Goal: Task Accomplishment & Management: Complete application form

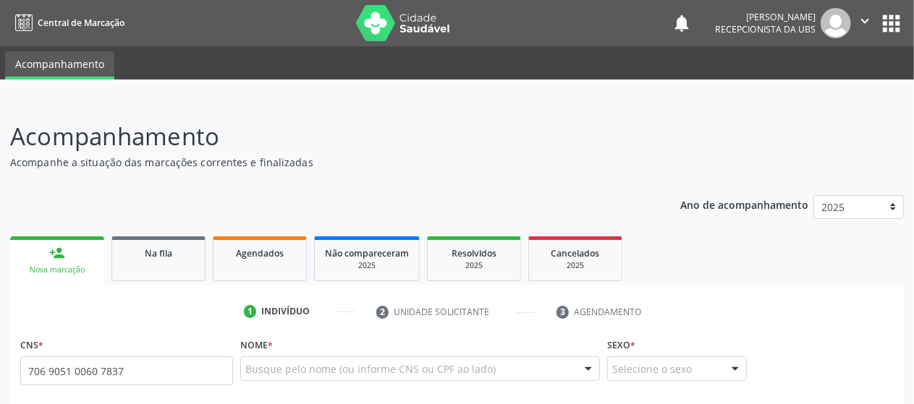
type input "706 9051 0060 7837"
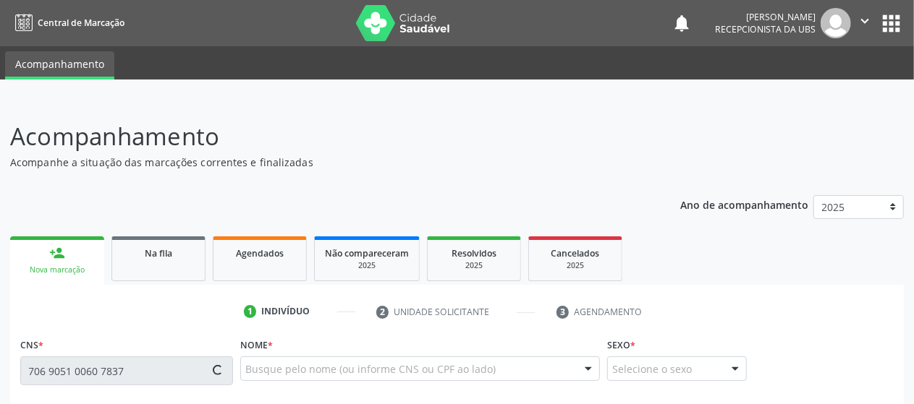
type input "128.600.974-06"
type input "[DATE]"
type input "[PERSON_NAME]"
type input "[PHONE_NUMBER]"
type input "183"
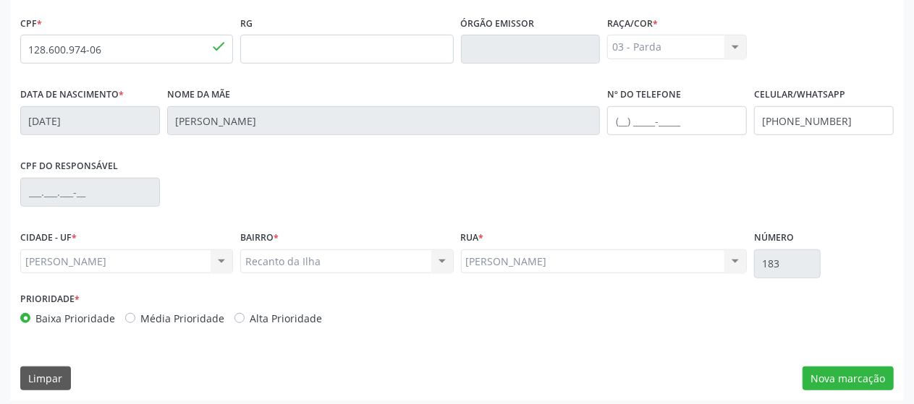
scroll to position [394, 0]
click at [830, 378] on button "Nova marcação" at bounding box center [847, 378] width 91 height 25
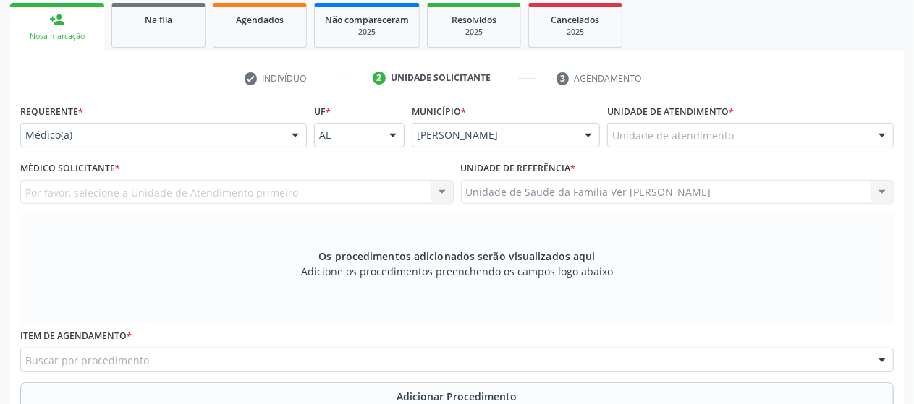
scroll to position [234, 0]
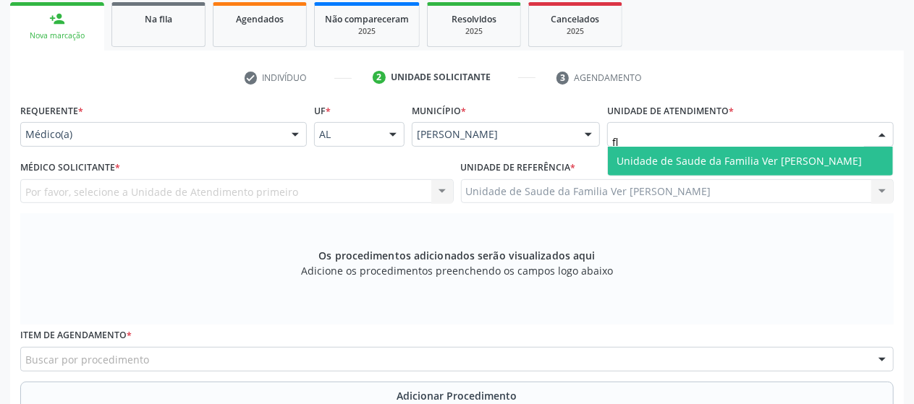
type input "fla"
click at [653, 158] on span "Unidade de Saude da Familia Ver [PERSON_NAME]" at bounding box center [738, 161] width 245 height 14
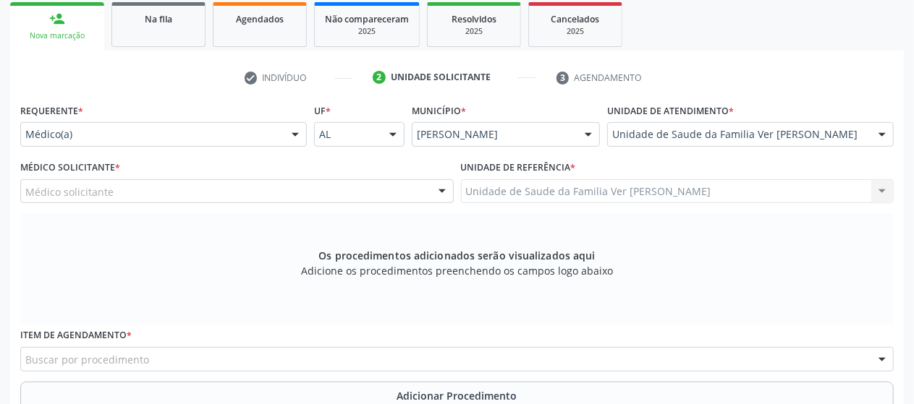
click at [305, 185] on div "Médico solicitante" at bounding box center [236, 191] width 433 height 25
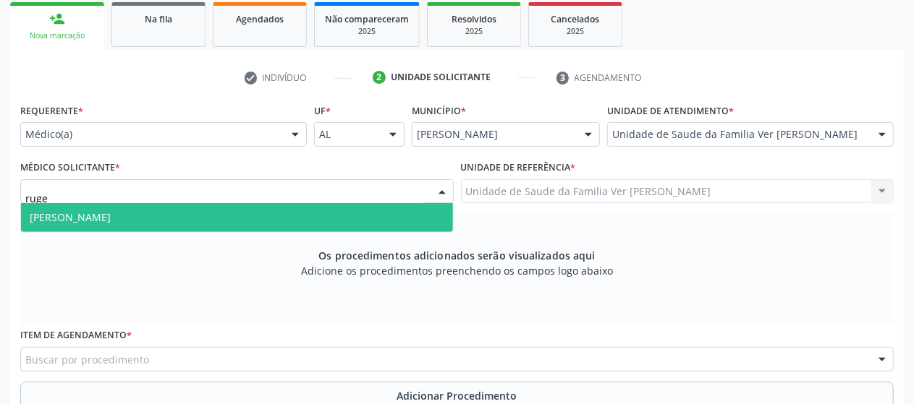
type input "ruger"
click at [295, 213] on span "[PERSON_NAME]" at bounding box center [237, 217] width 432 height 29
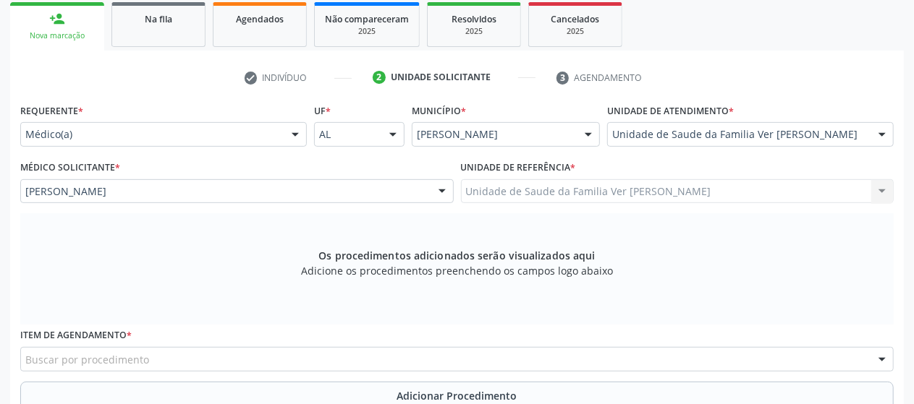
scroll to position [238, 0]
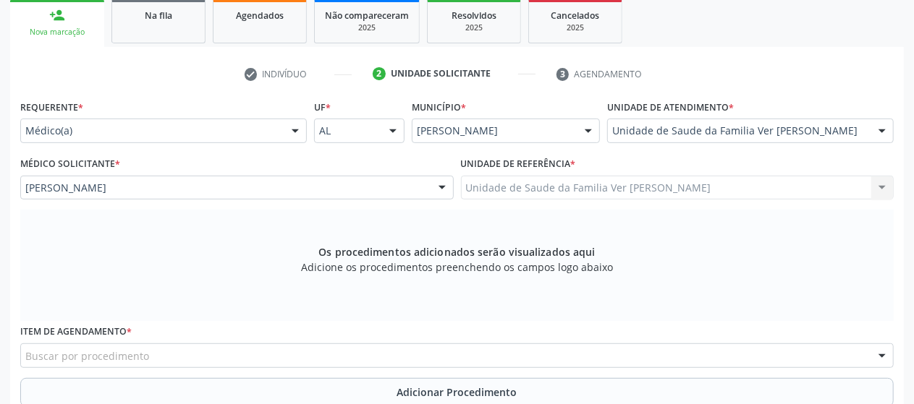
click at [224, 358] on div "Buscar por procedimento" at bounding box center [456, 356] width 873 height 25
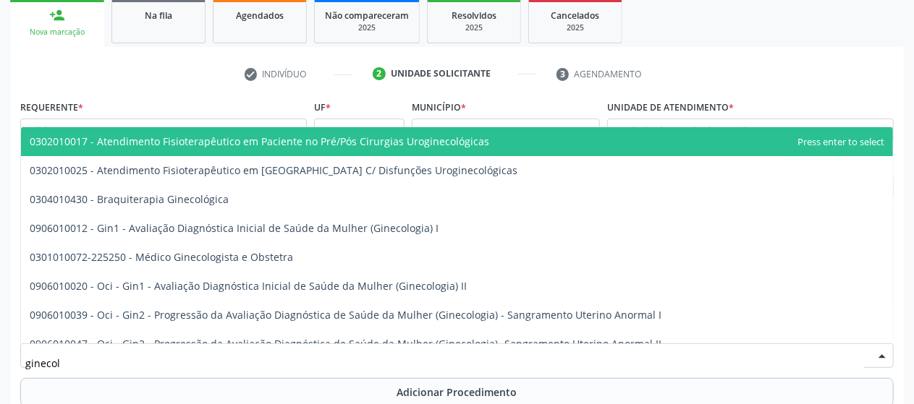
type input "ginecolo"
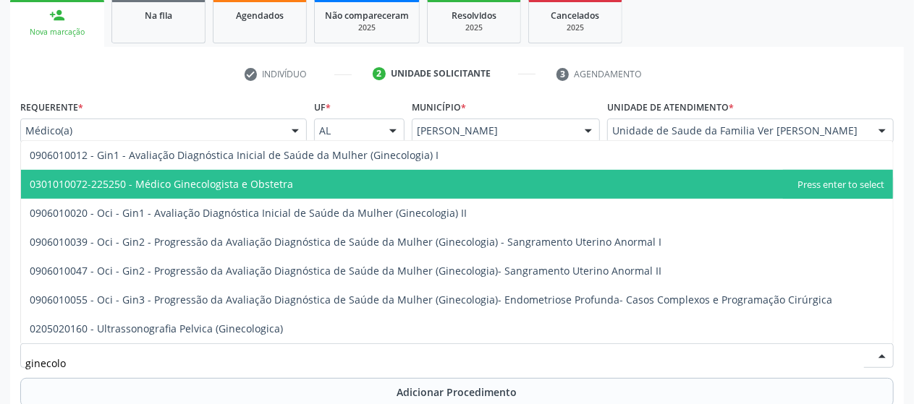
click at [244, 177] on span "0301010072-225250 - Médico Ginecologista e Obstetra" at bounding box center [161, 184] width 263 height 14
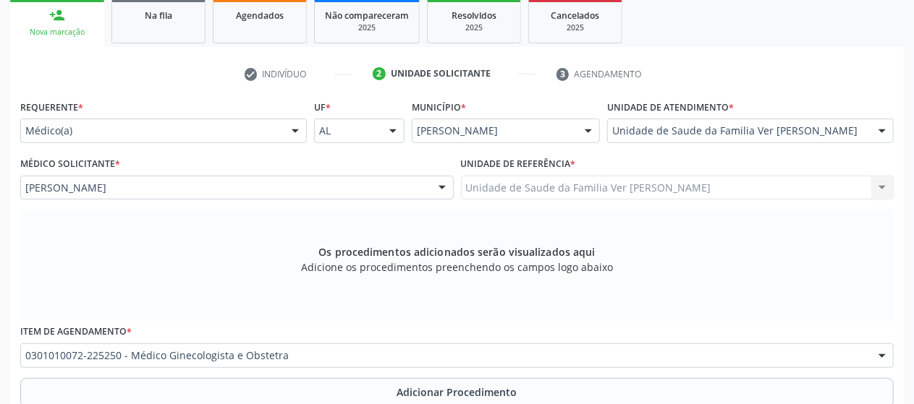
scroll to position [463, 0]
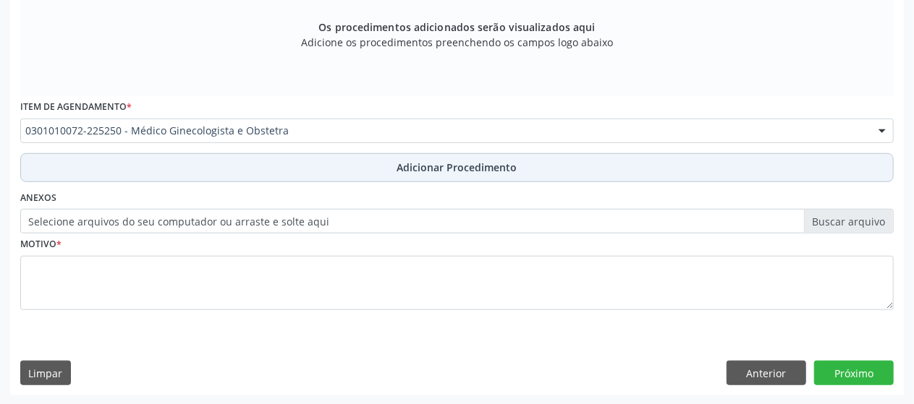
click at [409, 166] on span "Adicionar Procedimento" at bounding box center [457, 167] width 120 height 15
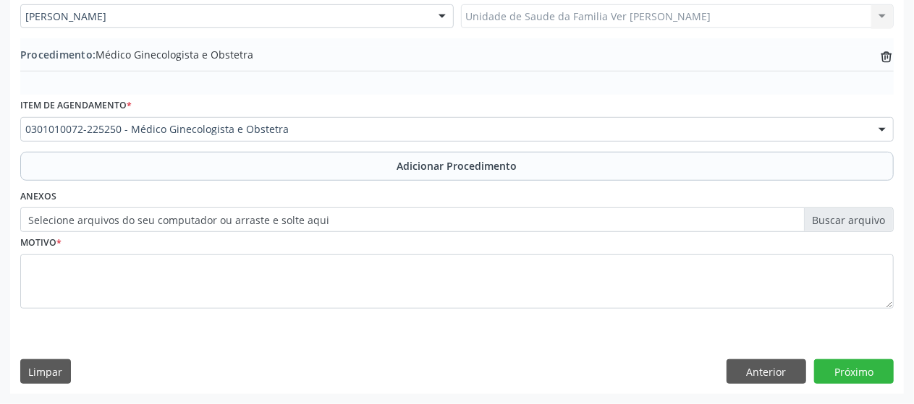
scroll to position [407, 0]
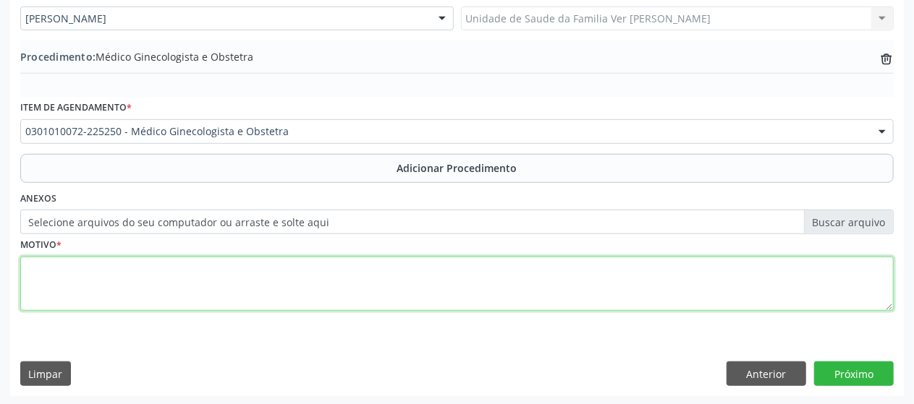
click at [311, 269] on textarea at bounding box center [456, 284] width 873 height 55
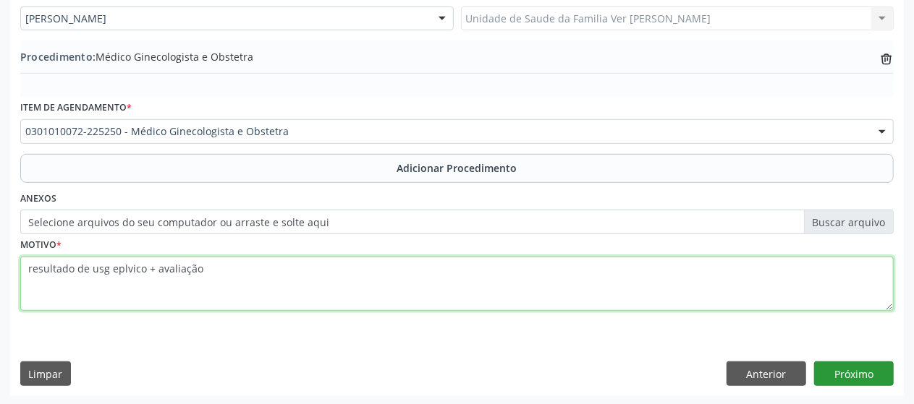
type textarea "resultado de usg eplvico + avaliação"
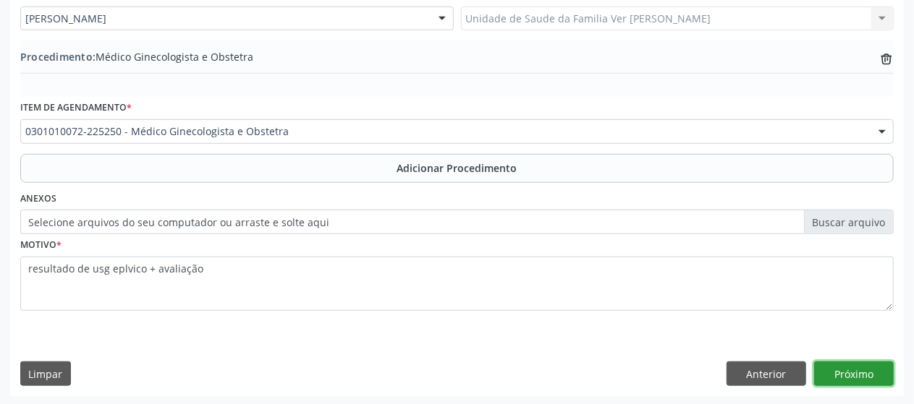
click at [874, 363] on button "Próximo" at bounding box center [854, 374] width 80 height 25
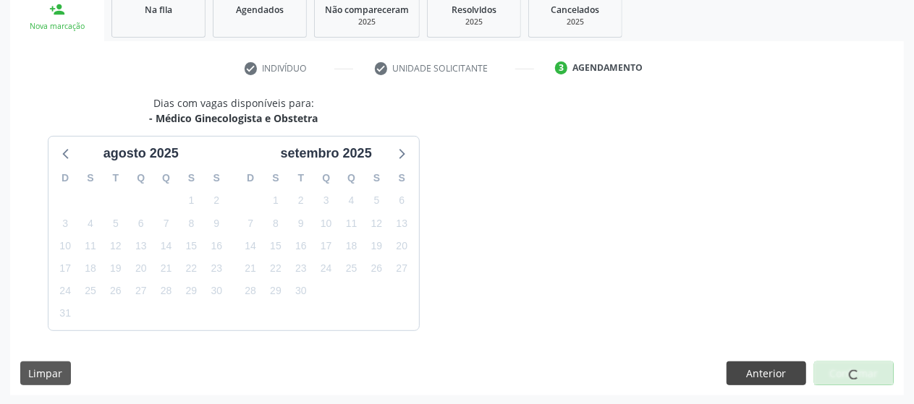
scroll to position [286, 0]
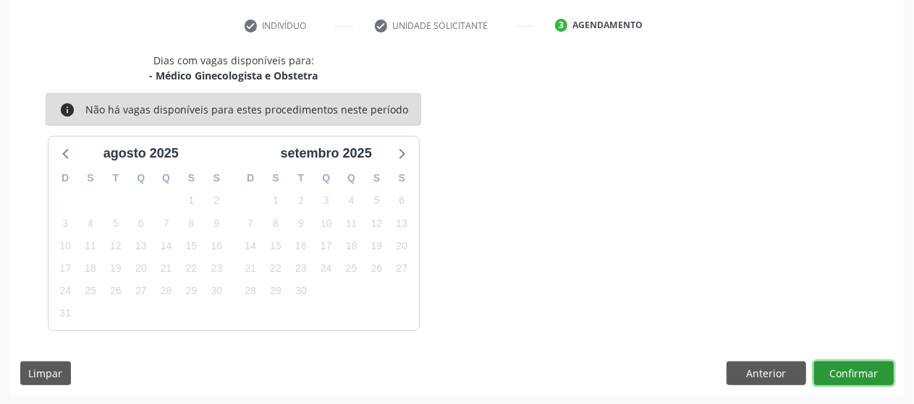
click at [842, 376] on button "Confirmar" at bounding box center [854, 374] width 80 height 25
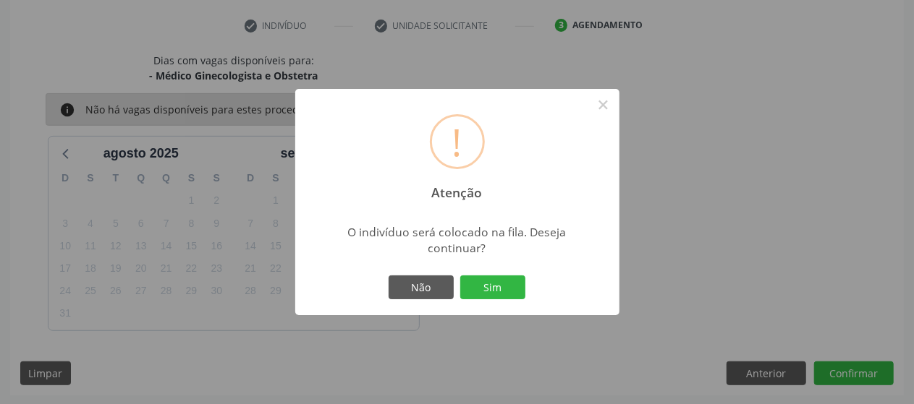
click at [509, 268] on div "! Atenção × O indivíduo será colocado na fila. Deseja continuar? Não Sim" at bounding box center [457, 202] width 324 height 227
click at [509, 273] on div "Não Sim" at bounding box center [457, 288] width 143 height 30
click at [504, 287] on button "Sim" at bounding box center [492, 288] width 65 height 25
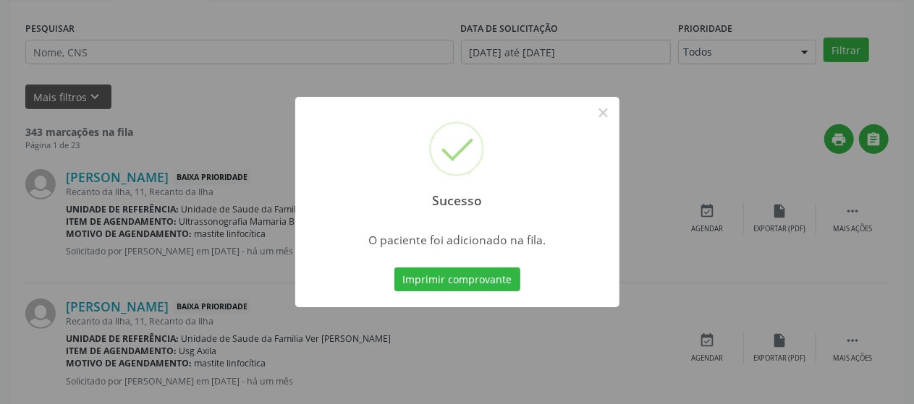
scroll to position [93, 0]
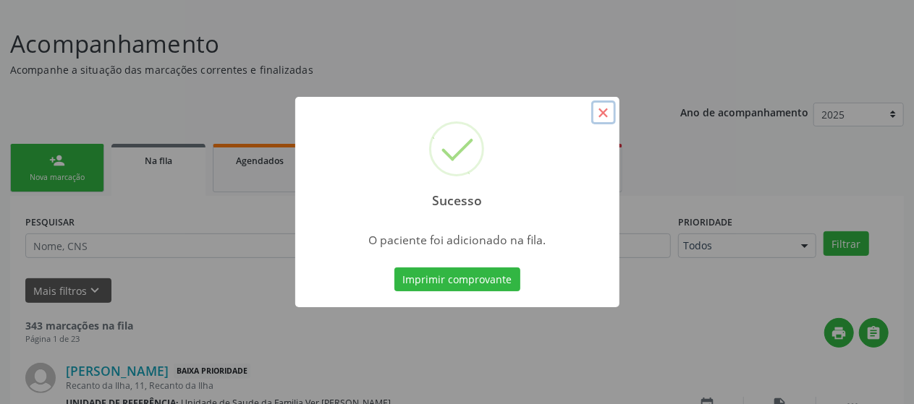
click at [600, 112] on button "×" at bounding box center [603, 113] width 25 height 25
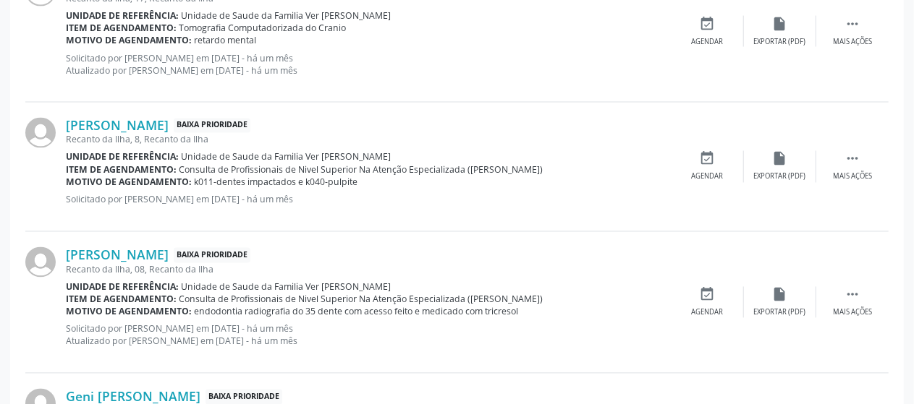
scroll to position [2079, 0]
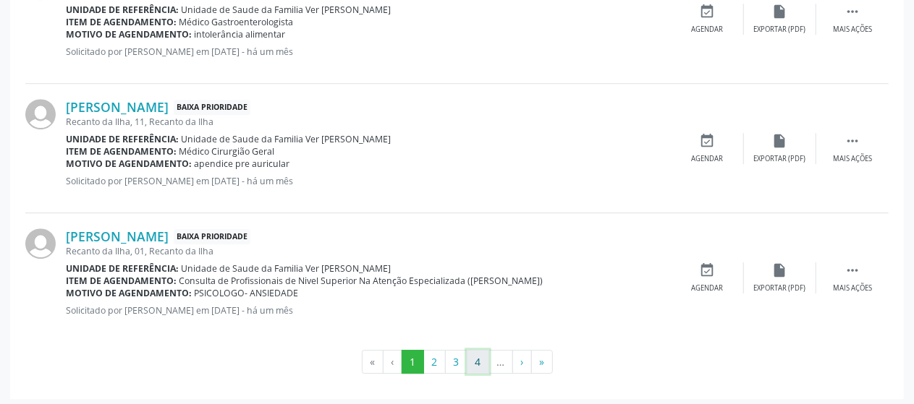
click at [477, 361] on button "4" at bounding box center [478, 362] width 22 height 25
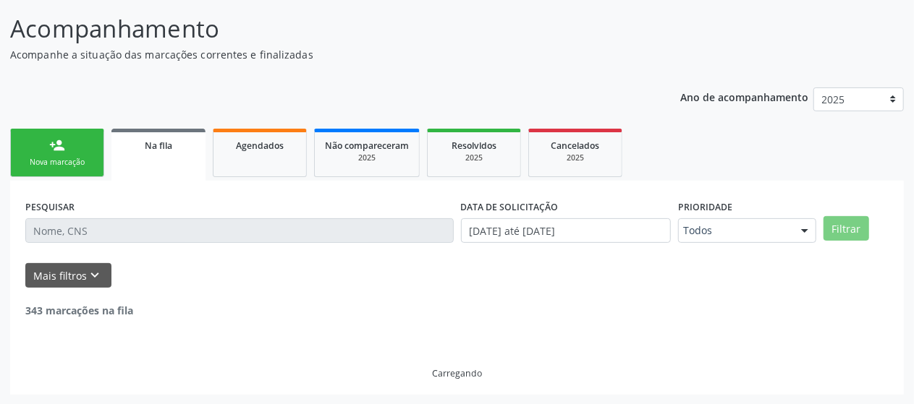
scroll to position [57, 0]
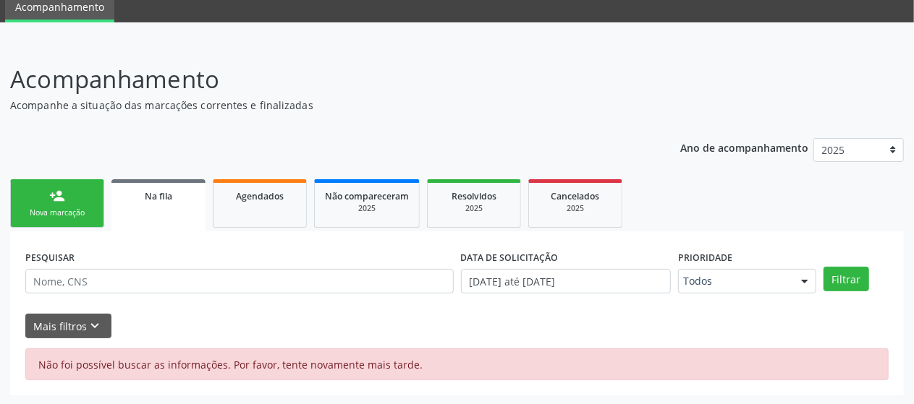
click at [74, 205] on link "person_add Nova marcação" at bounding box center [57, 203] width 94 height 48
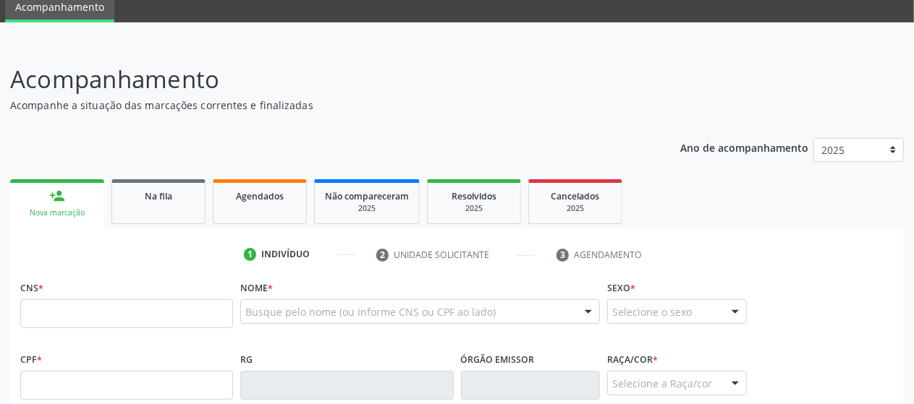
click at [74, 205] on link "person_add Nova marcação" at bounding box center [57, 203] width 94 height 48
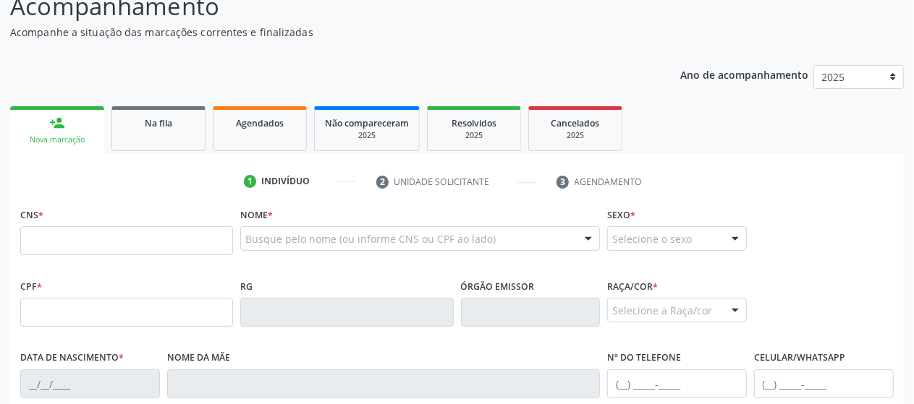
scroll to position [136, 0]
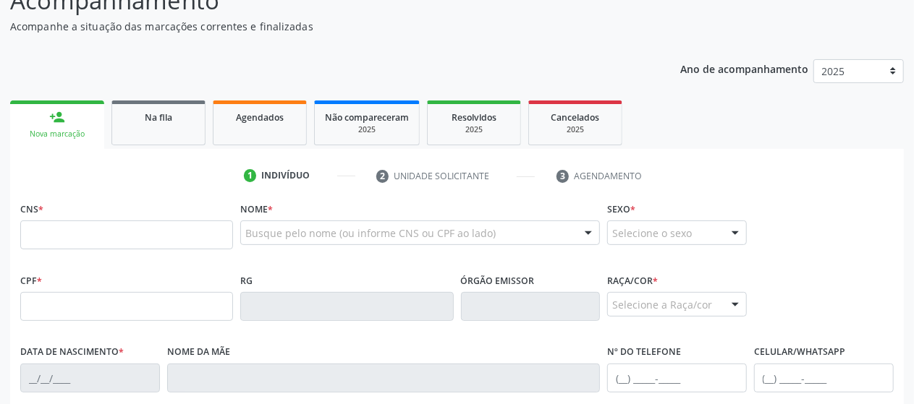
click at [149, 251] on fieldset "CNS *" at bounding box center [126, 228] width 213 height 61
click at [139, 232] on input "text" at bounding box center [126, 235] width 213 height 29
click at [148, 122] on div "Na fila" at bounding box center [158, 116] width 72 height 15
click at [148, 122] on div "Ano de acompanhamento 2025 person_add Nova marcação Na fila Agendados Não compa…" at bounding box center [456, 354] width 893 height 610
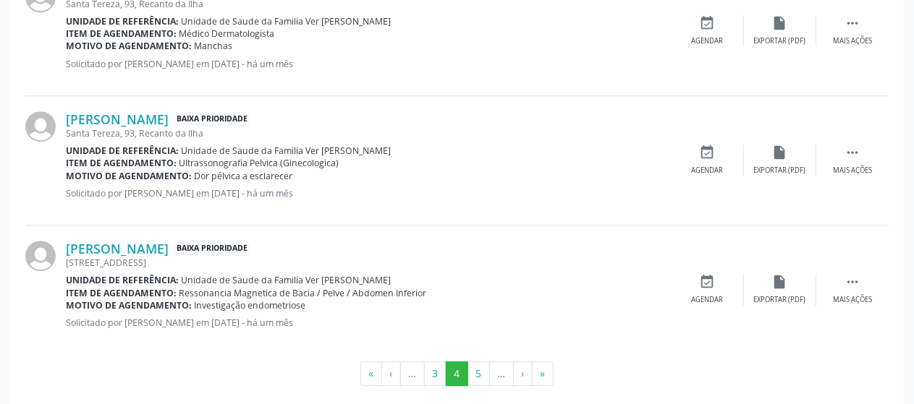
scroll to position [2042, 0]
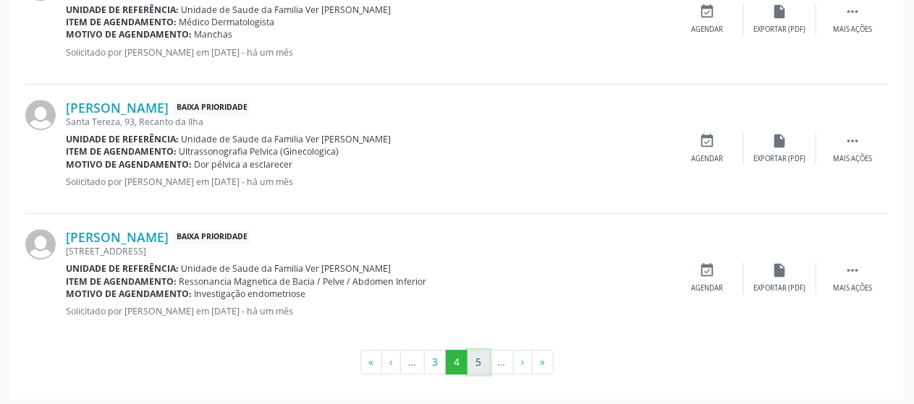
click at [479, 366] on button "5" at bounding box center [478, 362] width 22 height 25
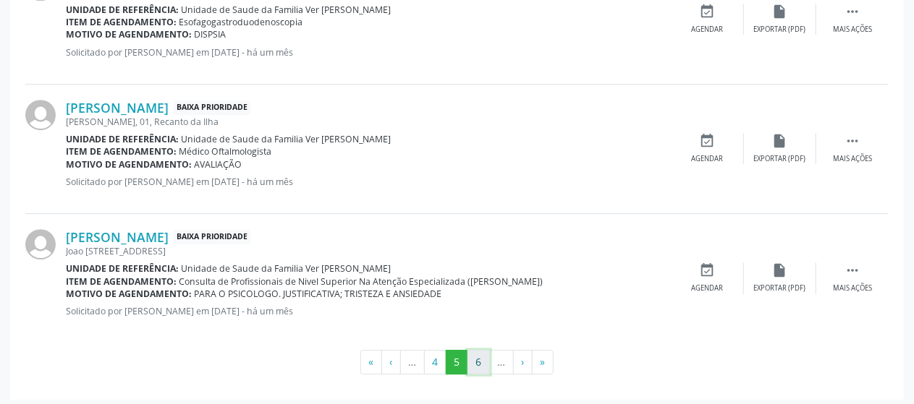
click at [475, 361] on button "6" at bounding box center [478, 362] width 22 height 25
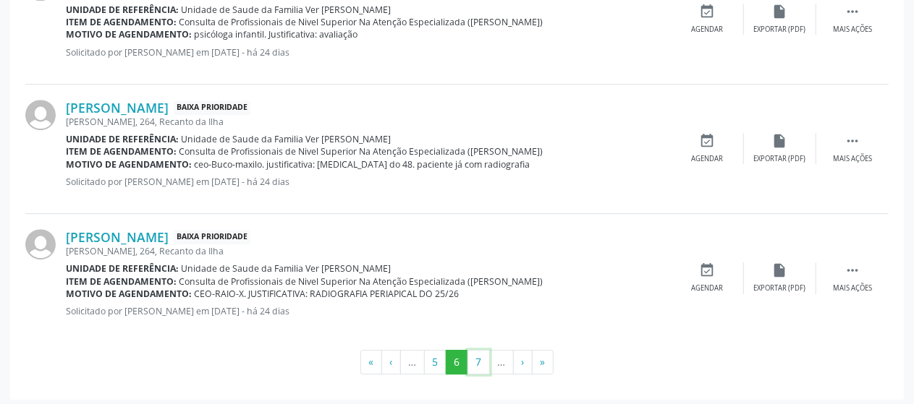
click at [475, 361] on button "7" at bounding box center [478, 362] width 22 height 25
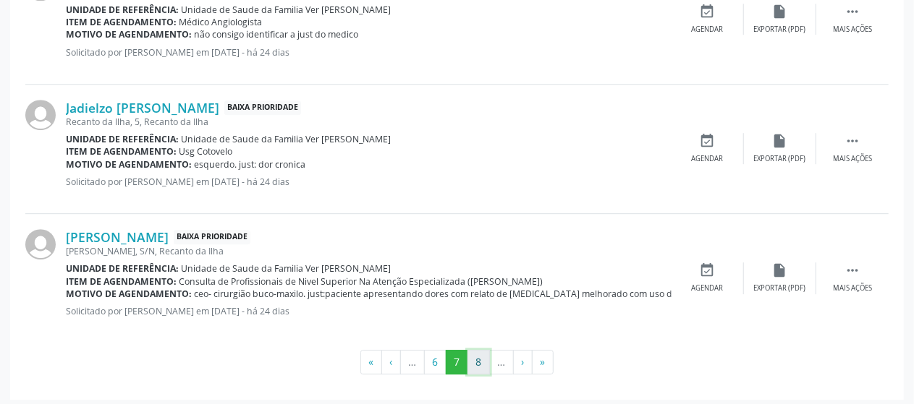
click at [475, 360] on button "8" at bounding box center [478, 362] width 22 height 25
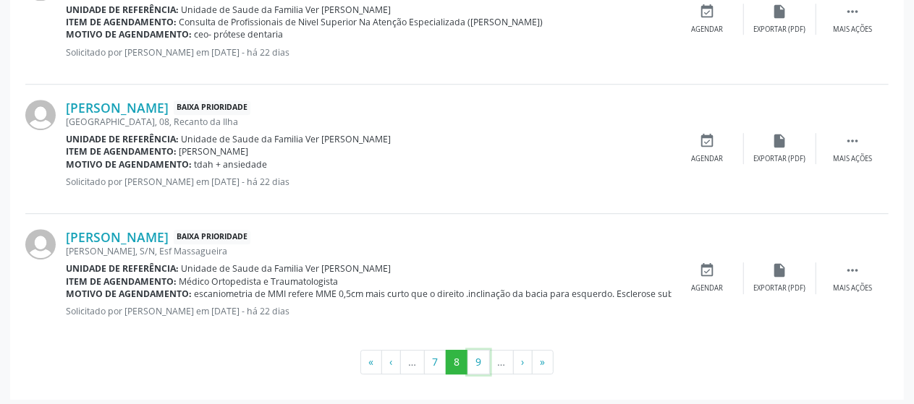
click at [475, 360] on button "9" at bounding box center [478, 362] width 22 height 25
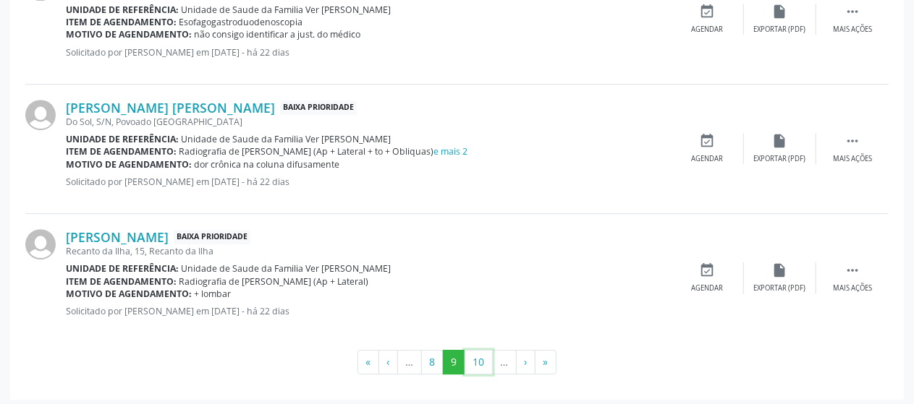
click at [475, 360] on button "10" at bounding box center [478, 362] width 28 height 25
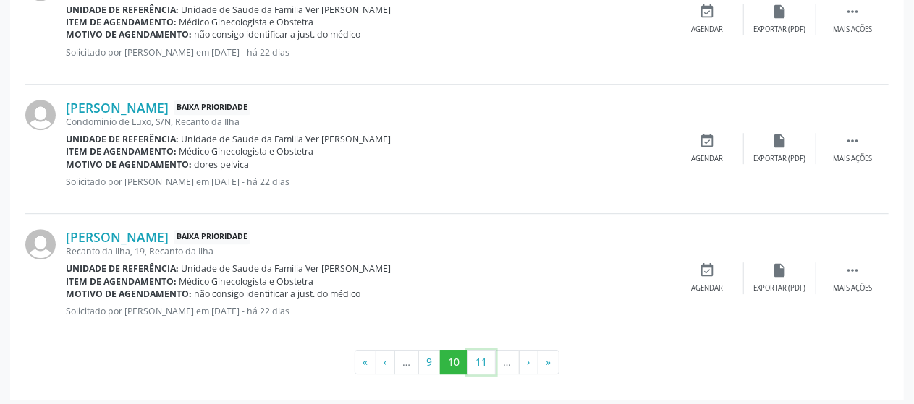
click at [475, 360] on button "11" at bounding box center [481, 362] width 28 height 25
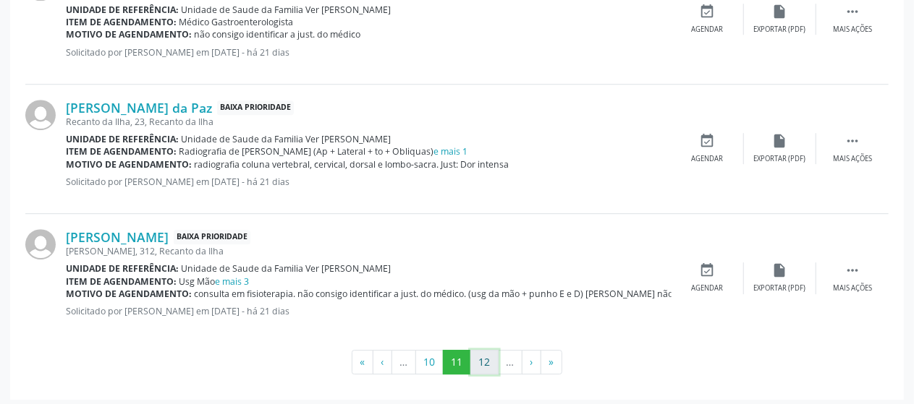
click at [484, 365] on button "12" at bounding box center [484, 362] width 28 height 25
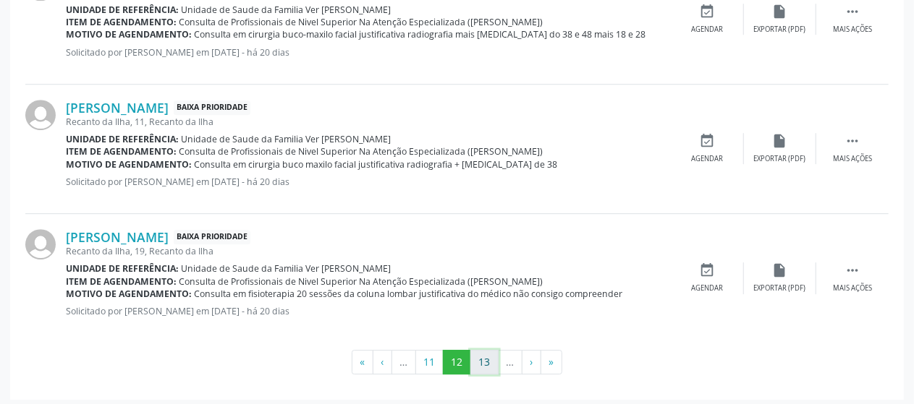
click at [485, 360] on button "13" at bounding box center [484, 362] width 28 height 25
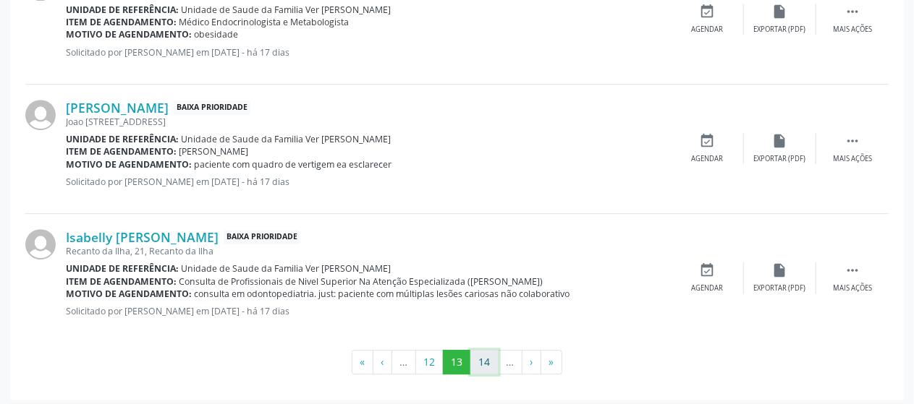
click at [483, 355] on button "14" at bounding box center [484, 362] width 28 height 25
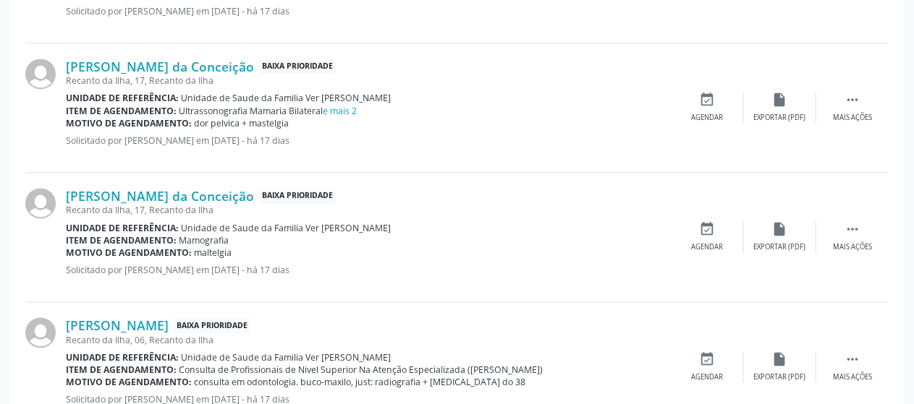
scroll to position [1467, 0]
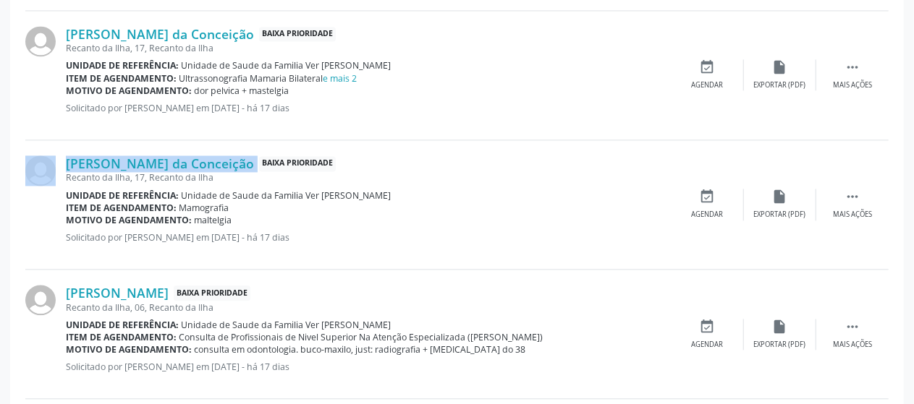
drag, startPoint x: 237, startPoint y: 161, endPoint x: 61, endPoint y: 154, distance: 175.9
click at [61, 154] on div "[PERSON_NAME] da Conceição Baixa Prioridade Recanto da Ilha, 17, [GEOGRAPHIC_DA…" at bounding box center [456, 204] width 863 height 129
copy div "[PERSON_NAME] da Conceição"
click at [61, 156] on div at bounding box center [45, 205] width 41 height 98
drag, startPoint x: 234, startPoint y: 211, endPoint x: 208, endPoint y: 212, distance: 26.1
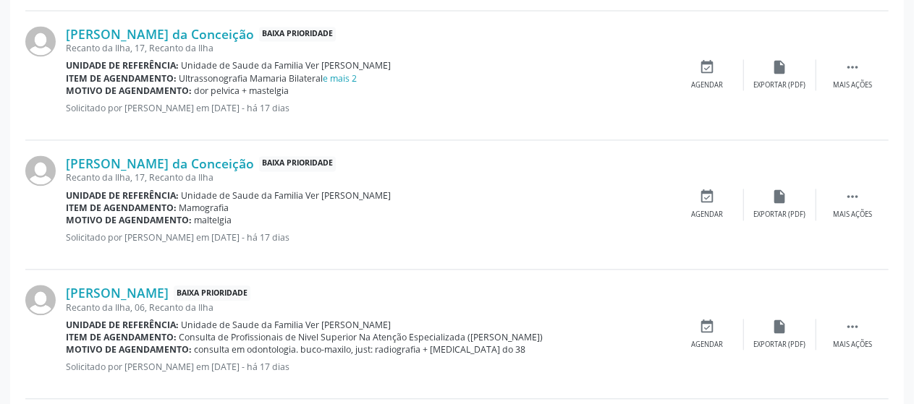
click at [208, 214] on div "Motivo de agendamento: [GEOGRAPHIC_DATA]" at bounding box center [369, 220] width 606 height 12
click at [229, 214] on span "maltelgia" at bounding box center [214, 220] width 38 height 12
drag, startPoint x: 241, startPoint y: 200, endPoint x: 178, endPoint y: 199, distance: 62.9
click at [178, 202] on div "Item de agendamento: Mamografia" at bounding box center [369, 208] width 606 height 12
copy span "Mamografia"
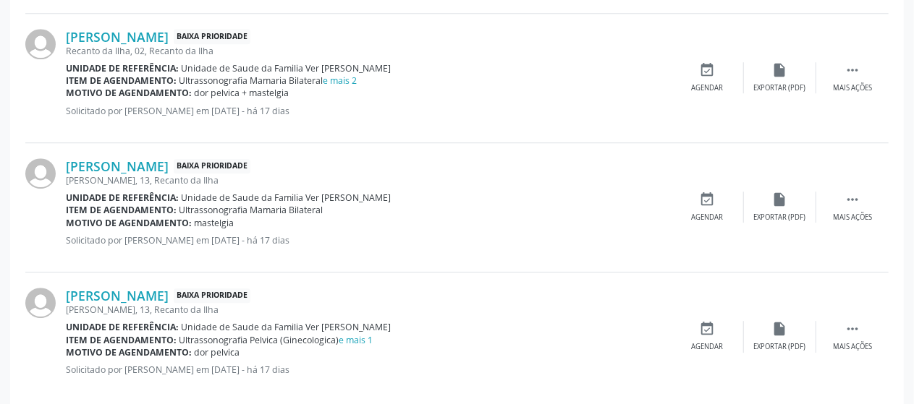
scroll to position [2042, 0]
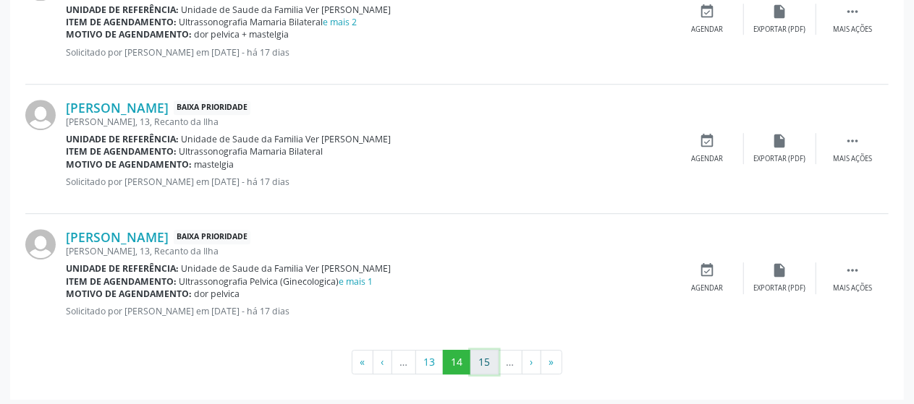
click at [492, 358] on button "15" at bounding box center [484, 362] width 28 height 25
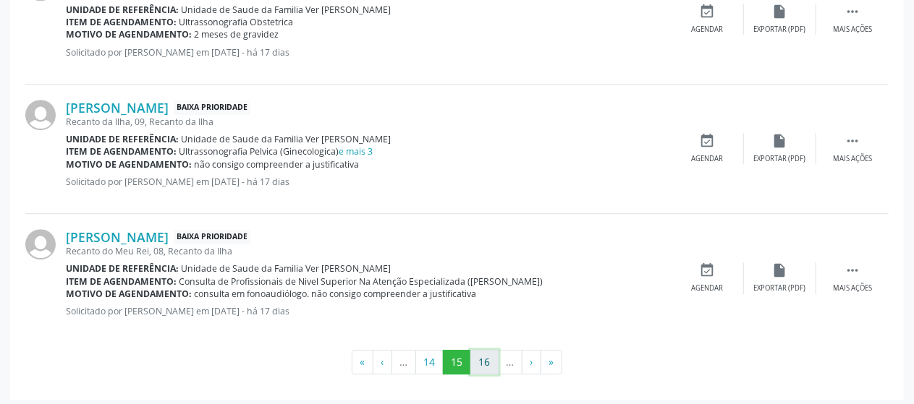
click at [498, 358] on button "16" at bounding box center [484, 362] width 28 height 25
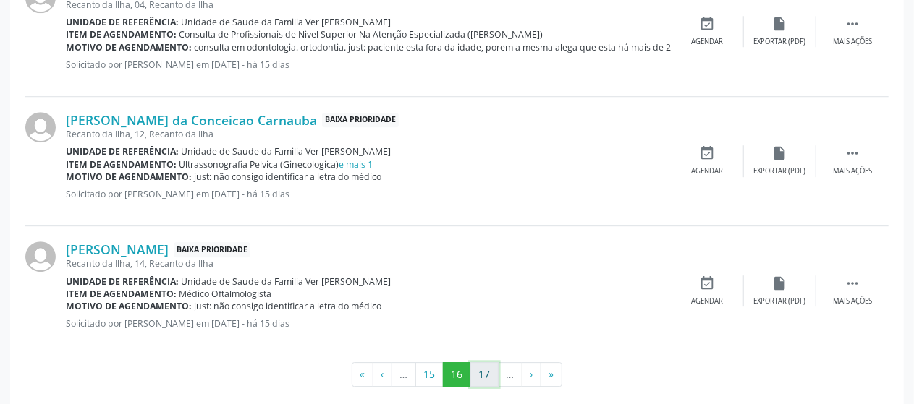
click at [485, 374] on button "17" at bounding box center [484, 374] width 28 height 25
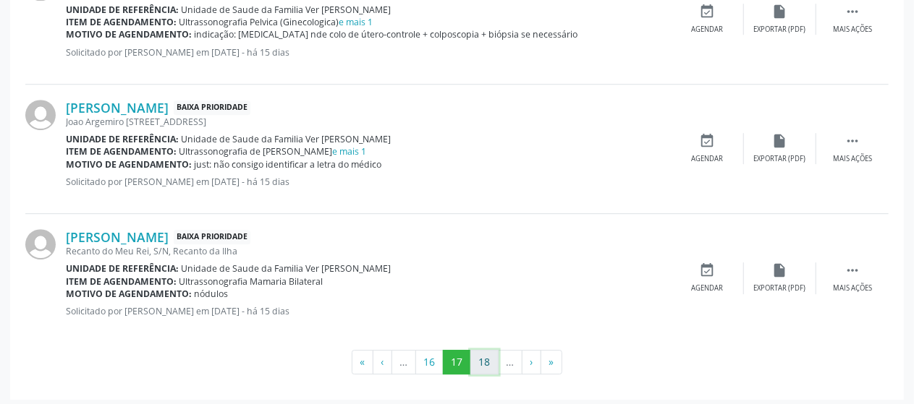
click at [492, 350] on button "18" at bounding box center [484, 362] width 28 height 25
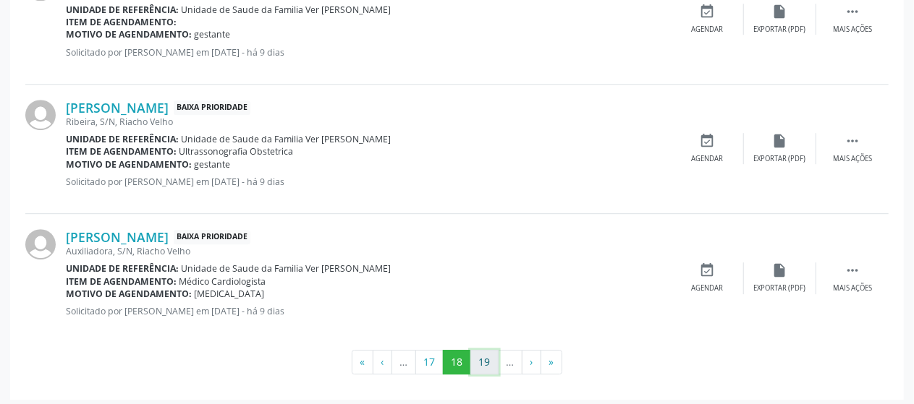
click at [486, 351] on button "19" at bounding box center [484, 362] width 28 height 25
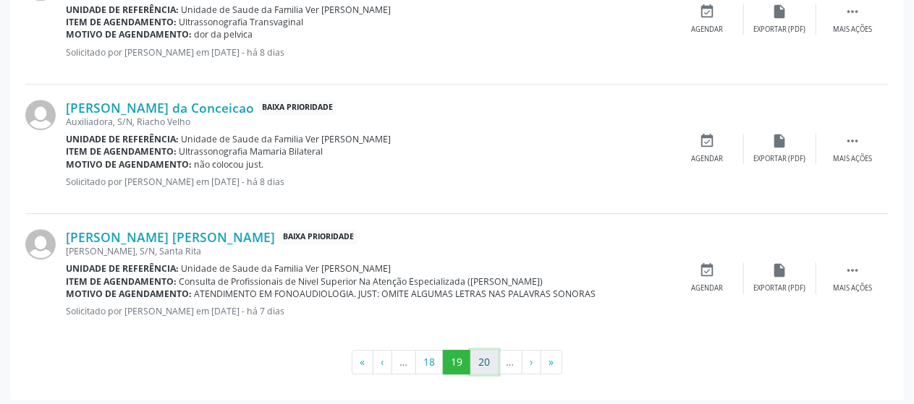
click at [473, 353] on button "20" at bounding box center [484, 362] width 28 height 25
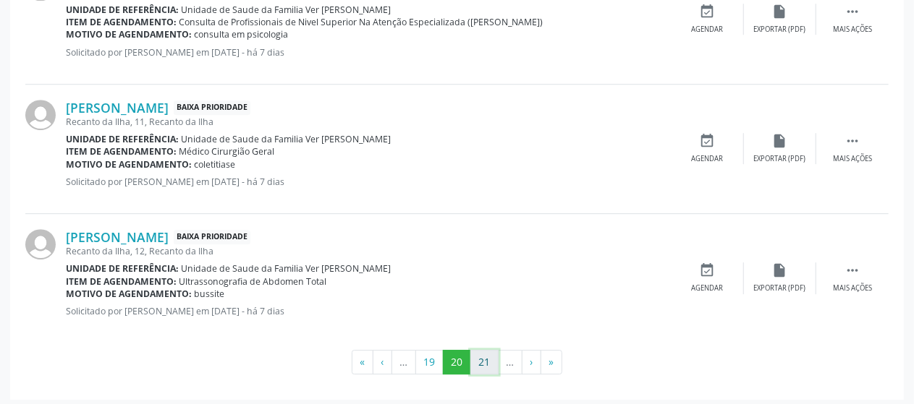
click at [480, 355] on button "21" at bounding box center [484, 362] width 28 height 25
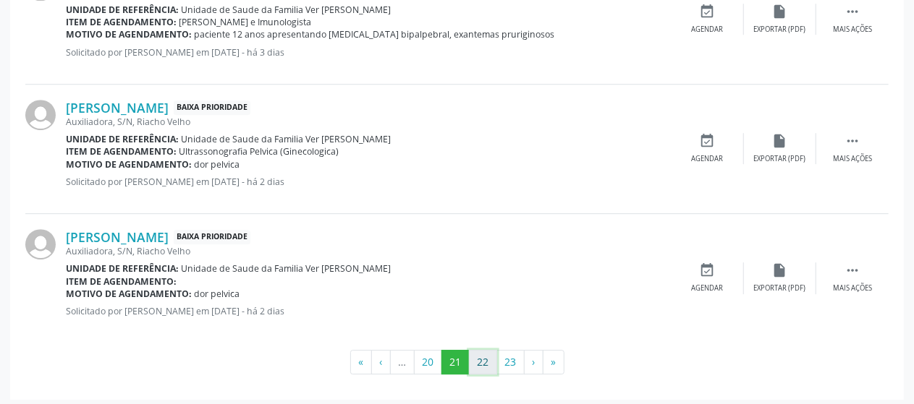
click at [480, 363] on button "22" at bounding box center [483, 362] width 28 height 25
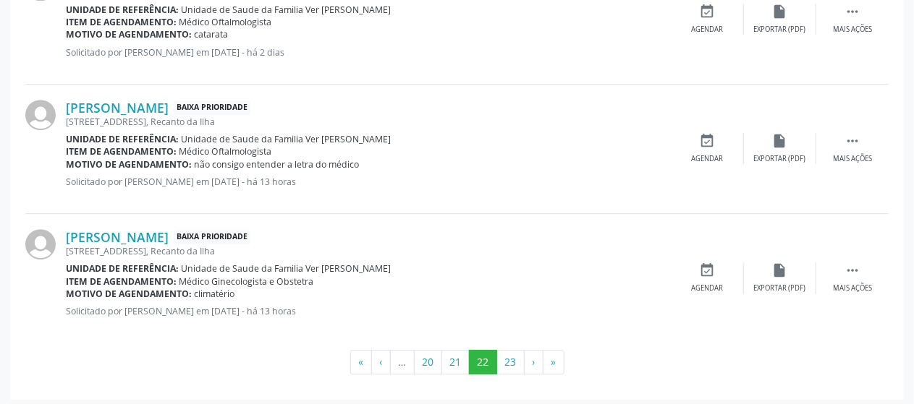
click at [601, 121] on div "[STREET_ADDRESS], Recanto da Ilha" at bounding box center [369, 122] width 606 height 12
